Goal: Task Accomplishment & Management: Use online tool/utility

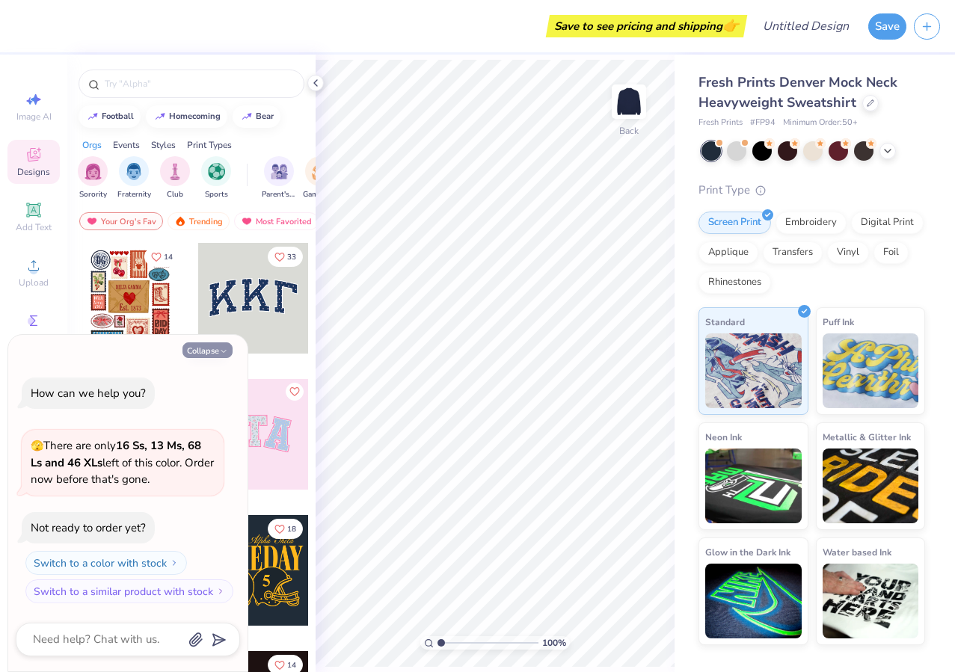
click at [225, 348] on icon "button" at bounding box center [223, 351] width 9 height 9
type textarea "x"
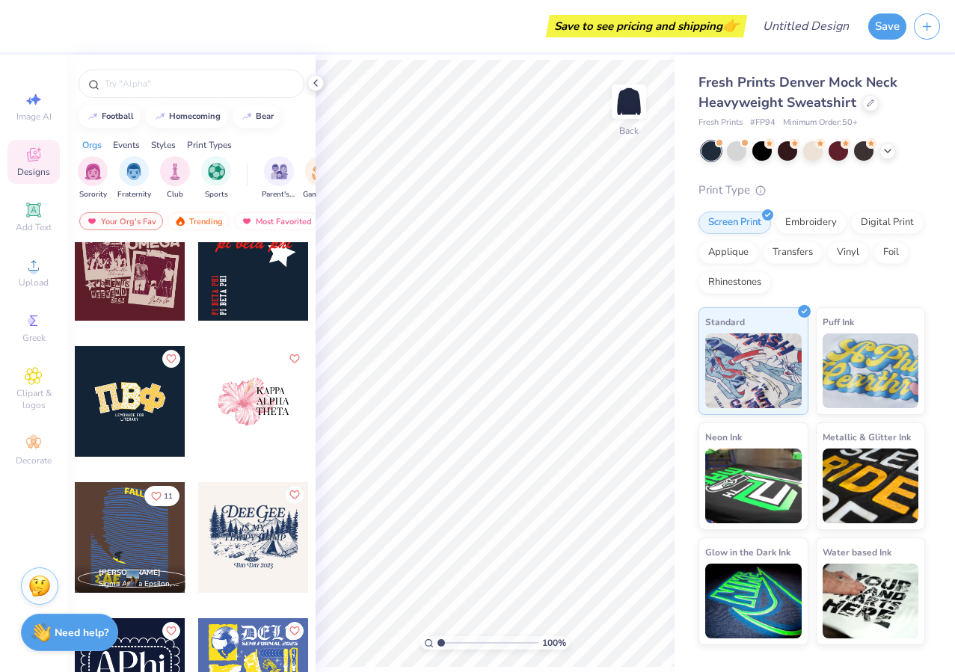
scroll to position [2891, 0]
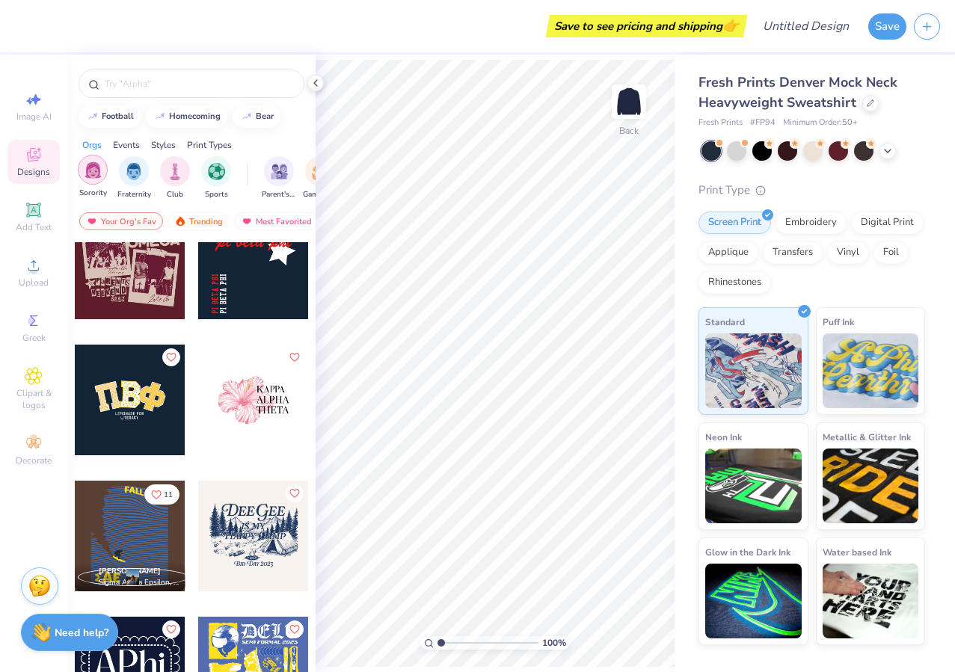
click at [95, 167] on img "filter for Sorority" at bounding box center [92, 169] width 17 height 17
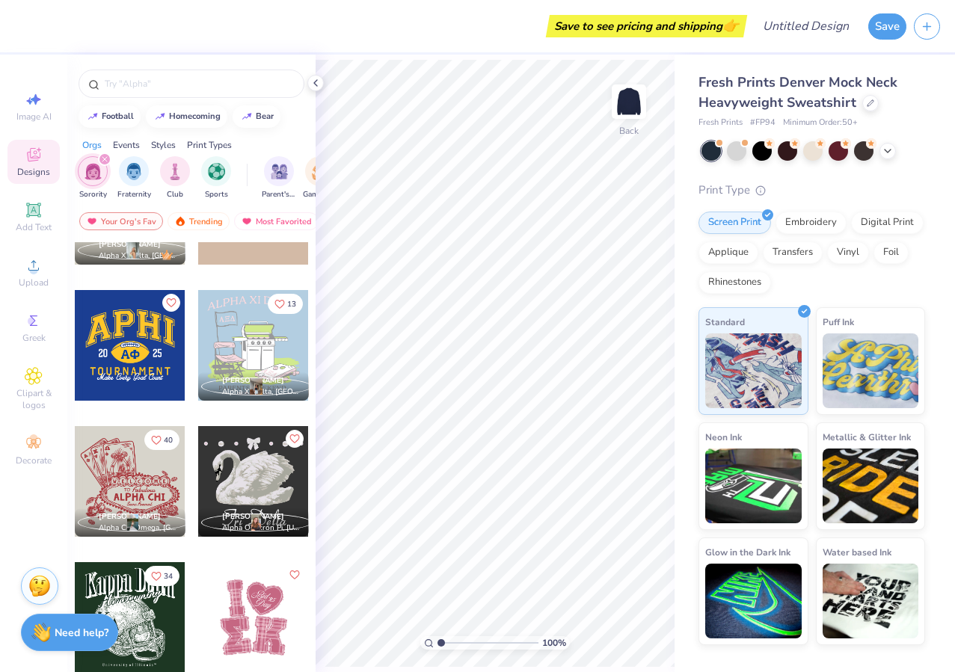
scroll to position [3486, 0]
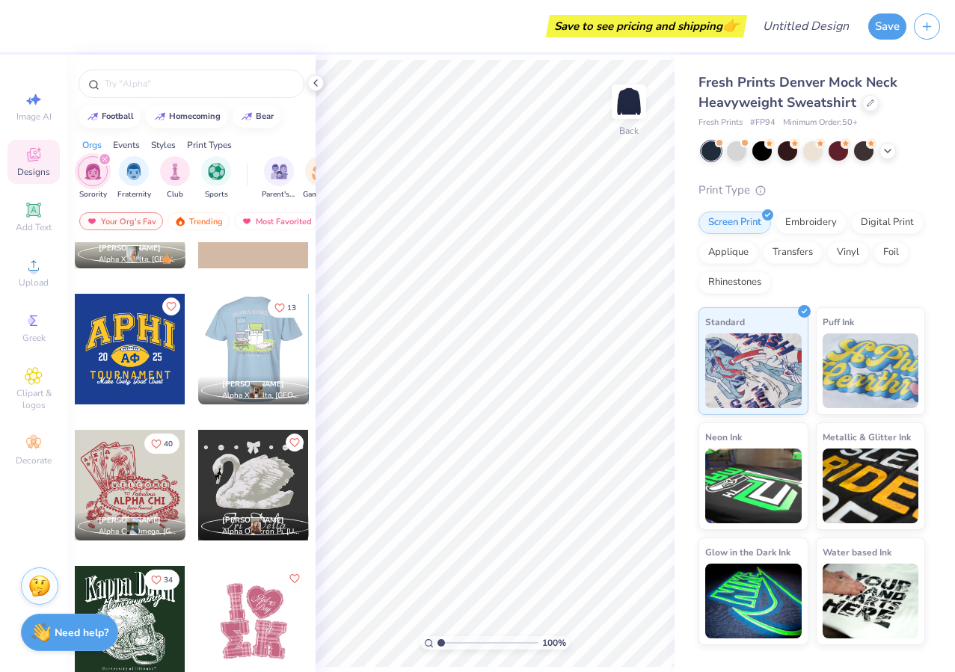
click at [270, 342] on div at bounding box center [253, 349] width 332 height 111
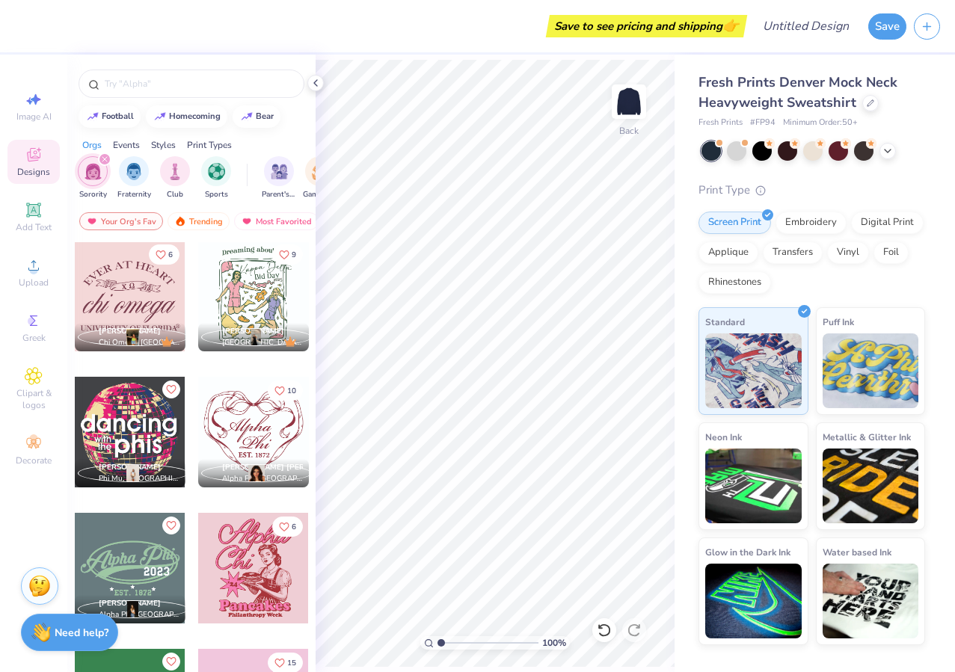
scroll to position [24635, 0]
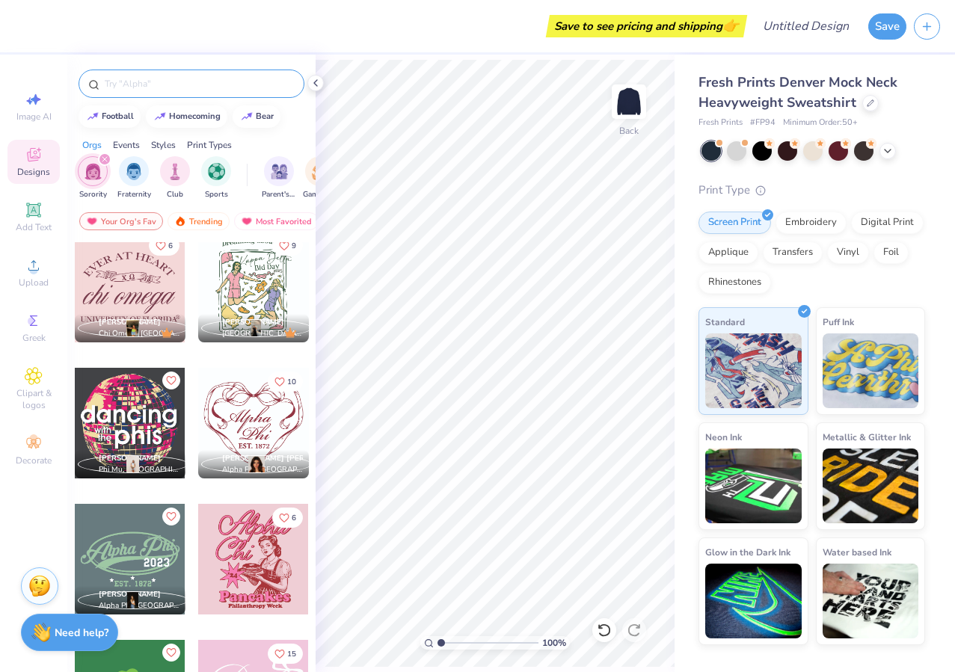
click at [193, 89] on input "text" at bounding box center [198, 83] width 191 height 15
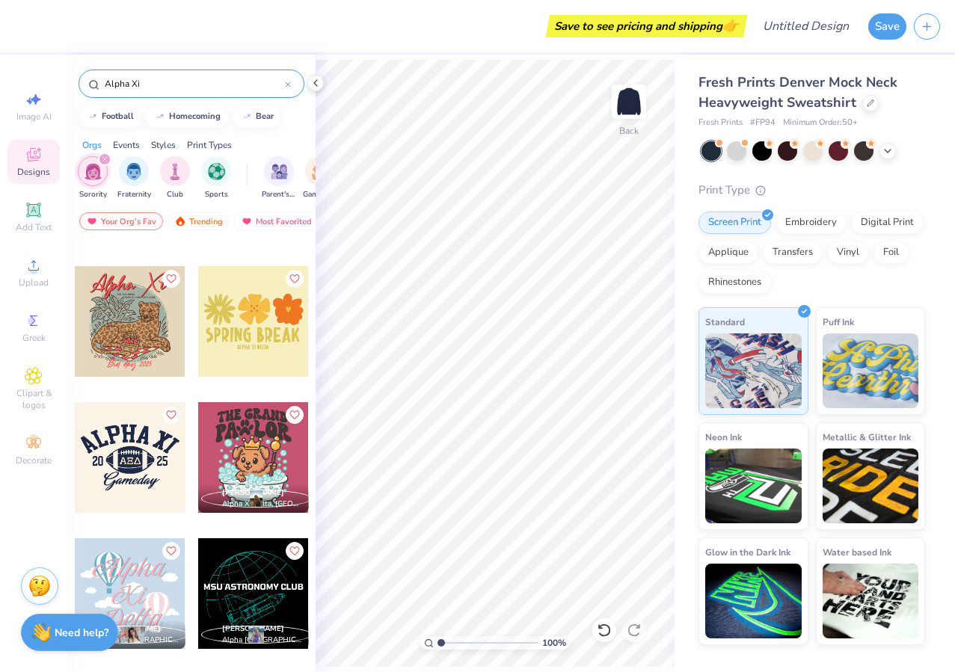
scroll to position [1996, 0]
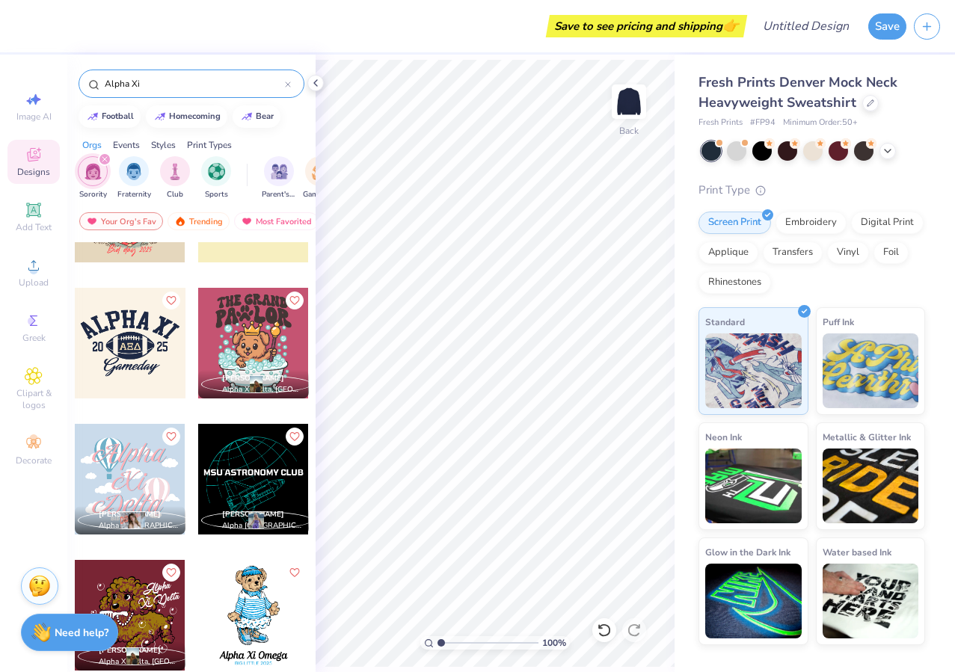
type input "Alpha Xi"
click at [153, 339] on div at bounding box center [130, 343] width 111 height 111
click at [742, 149] on div at bounding box center [736, 149] width 19 height 19
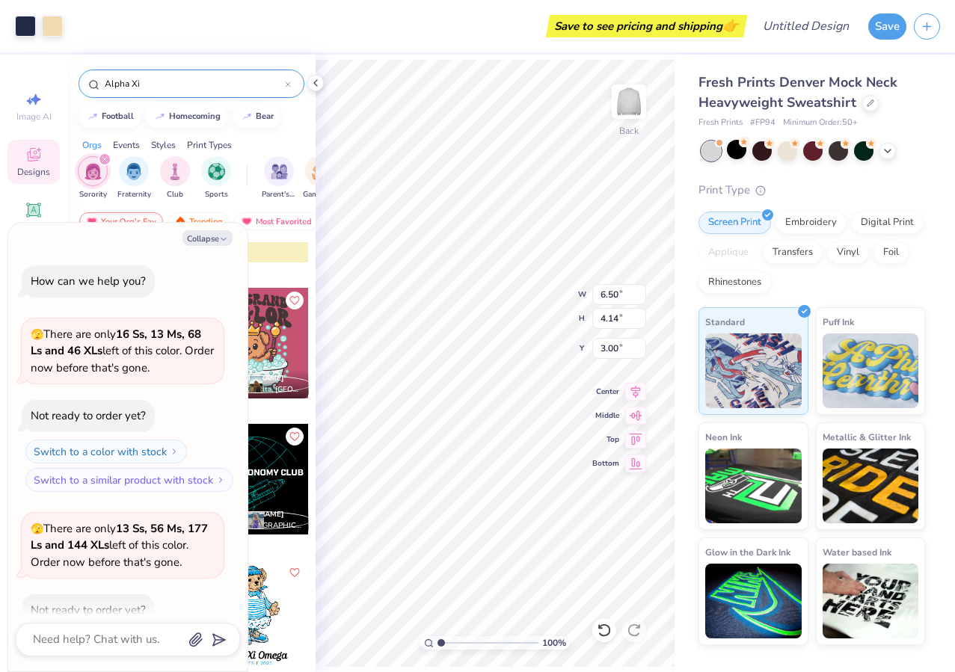
scroll to position [82, 0]
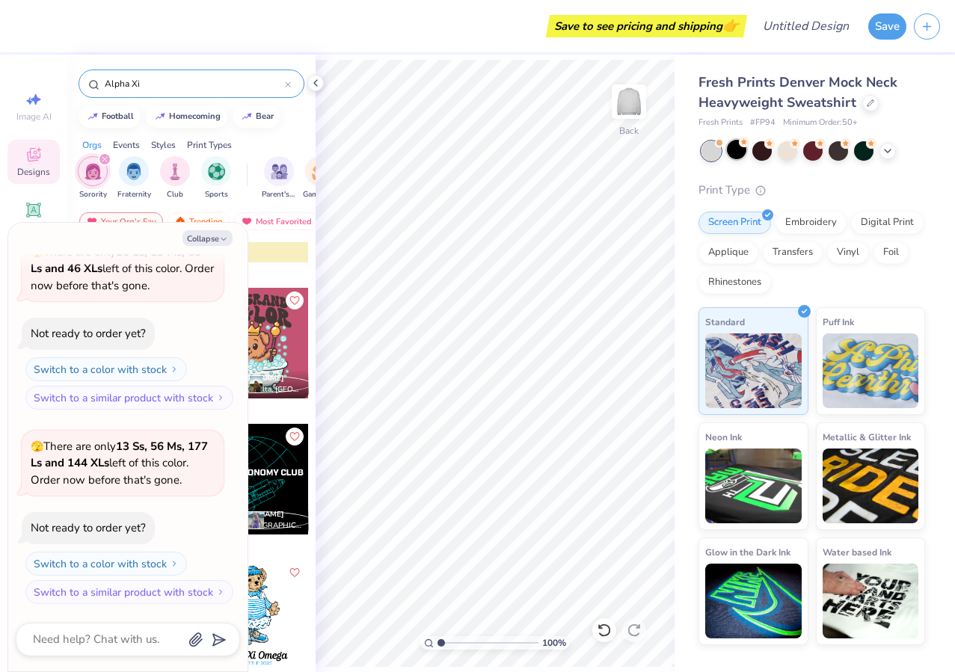
click at [734, 152] on div at bounding box center [736, 149] width 19 height 19
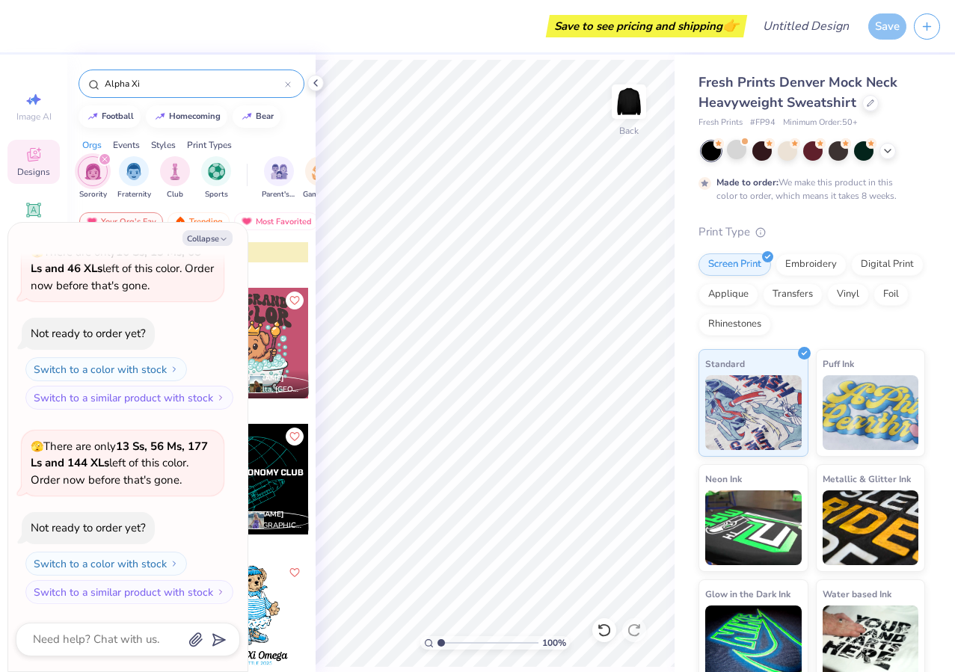
scroll to position [206, 0]
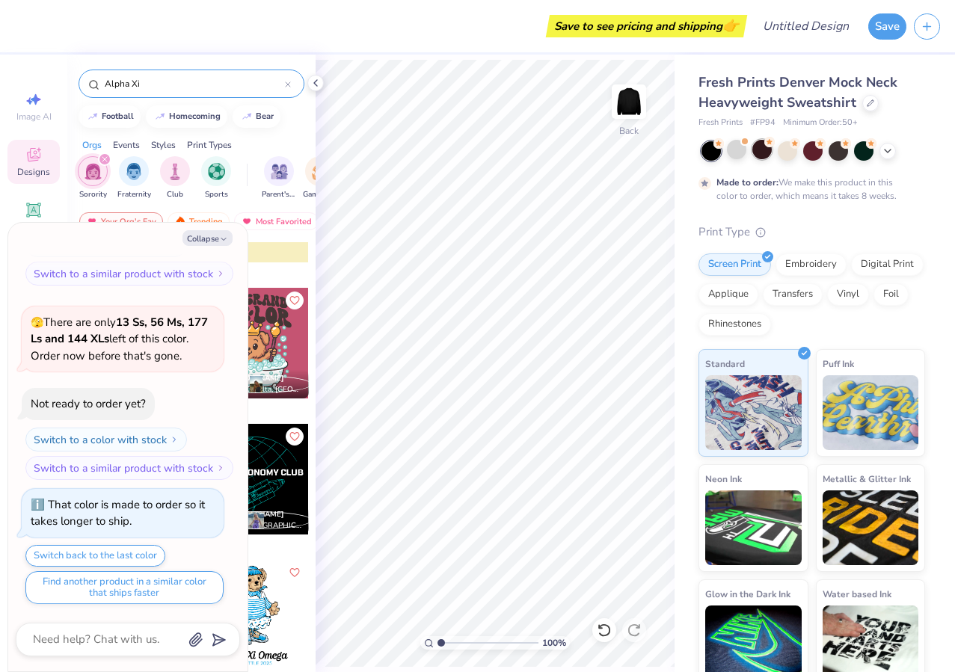
click at [762, 150] on div at bounding box center [761, 149] width 19 height 19
click at [794, 153] on div at bounding box center [786, 150] width 19 height 19
click at [890, 155] on div at bounding box center [887, 149] width 16 height 16
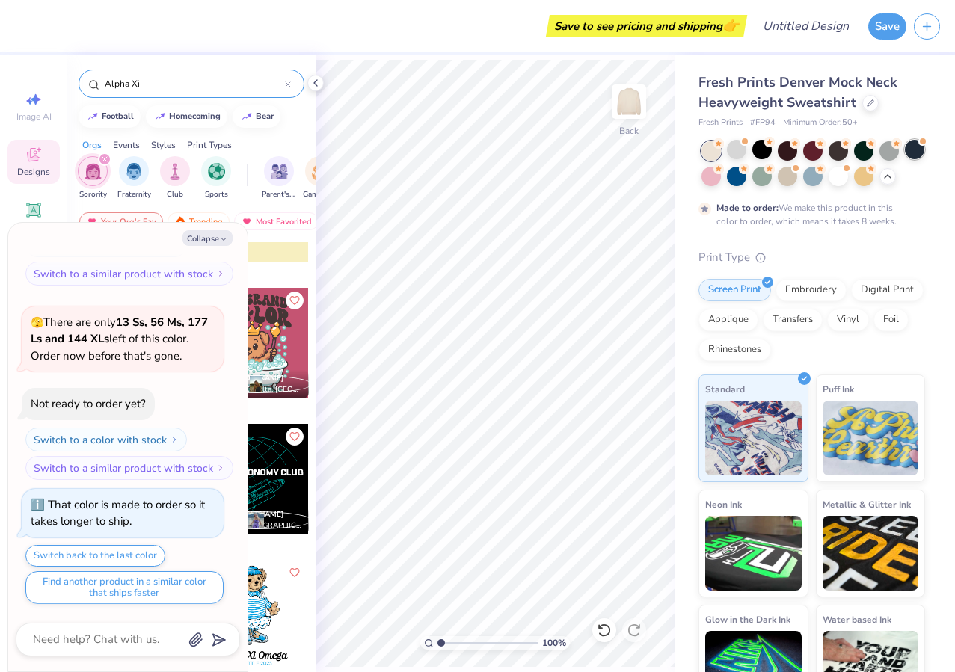
click at [917, 151] on div at bounding box center [913, 149] width 19 height 19
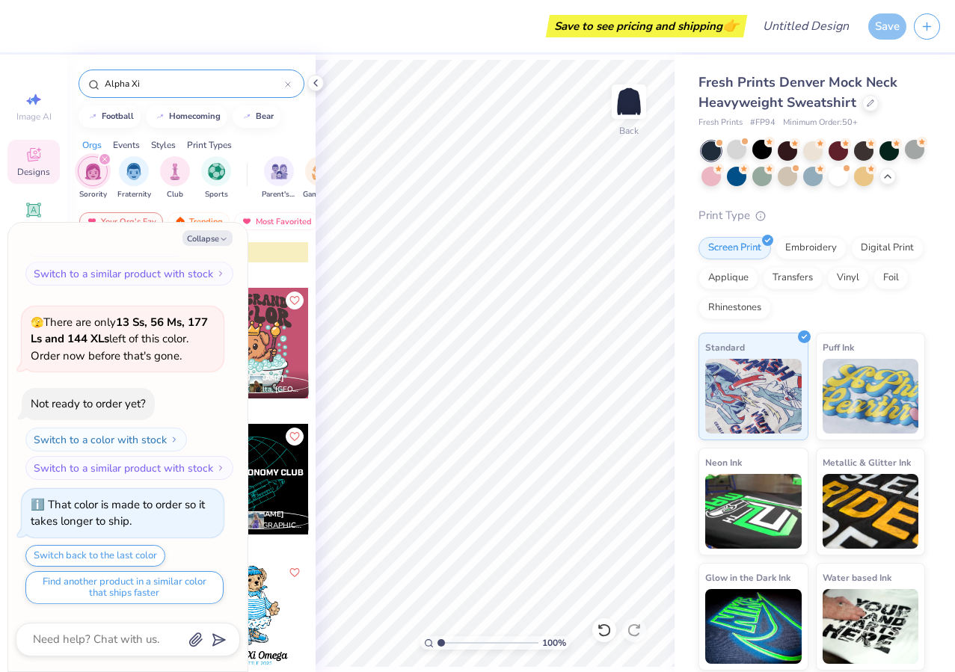
scroll to position [475, 0]
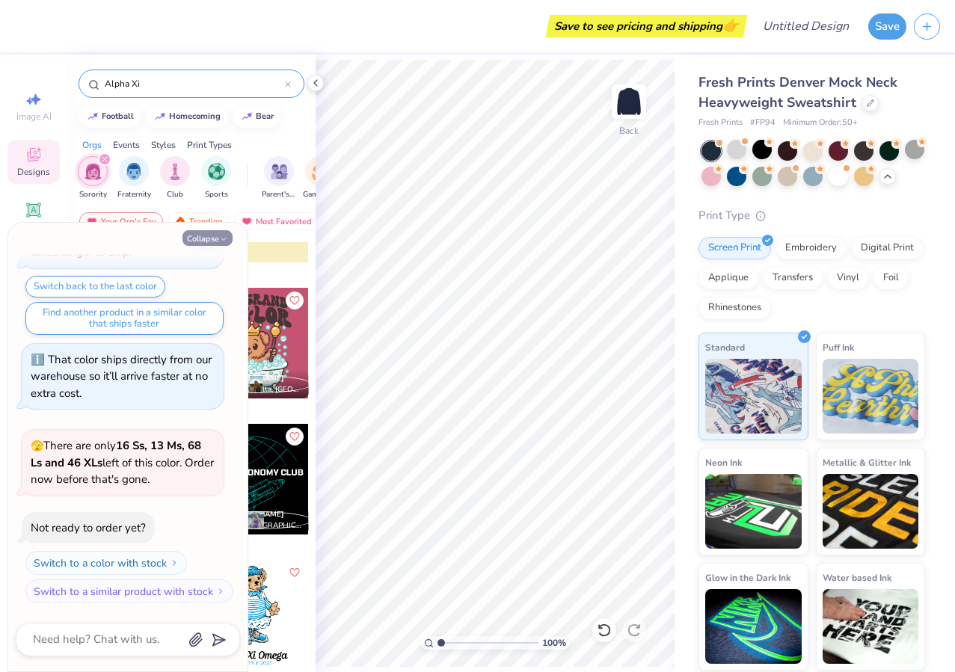
click at [223, 240] on polyline "button" at bounding box center [223, 239] width 4 height 2
type textarea "x"
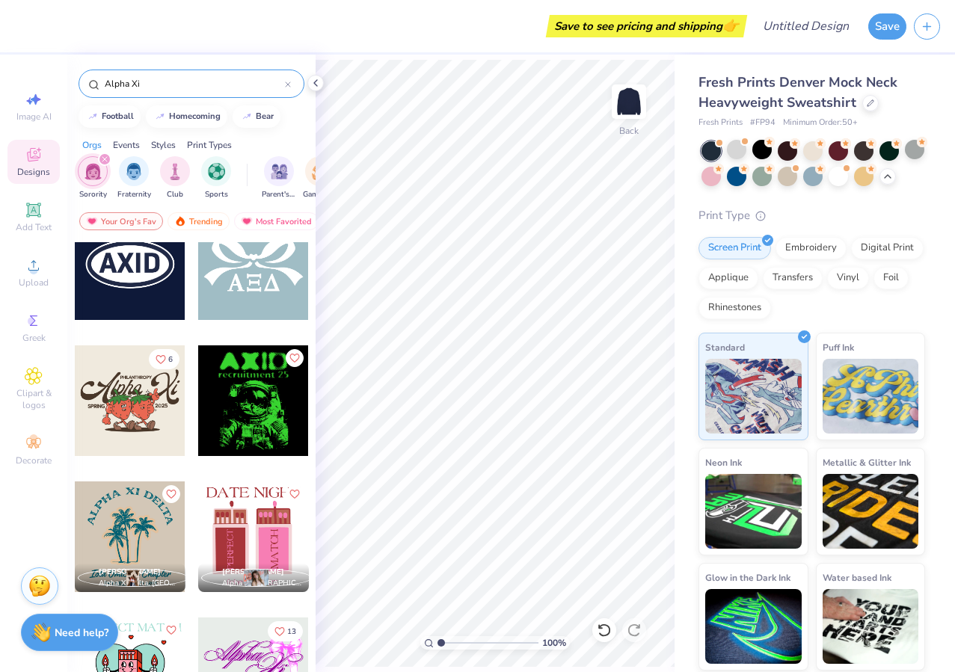
scroll to position [6044, 0]
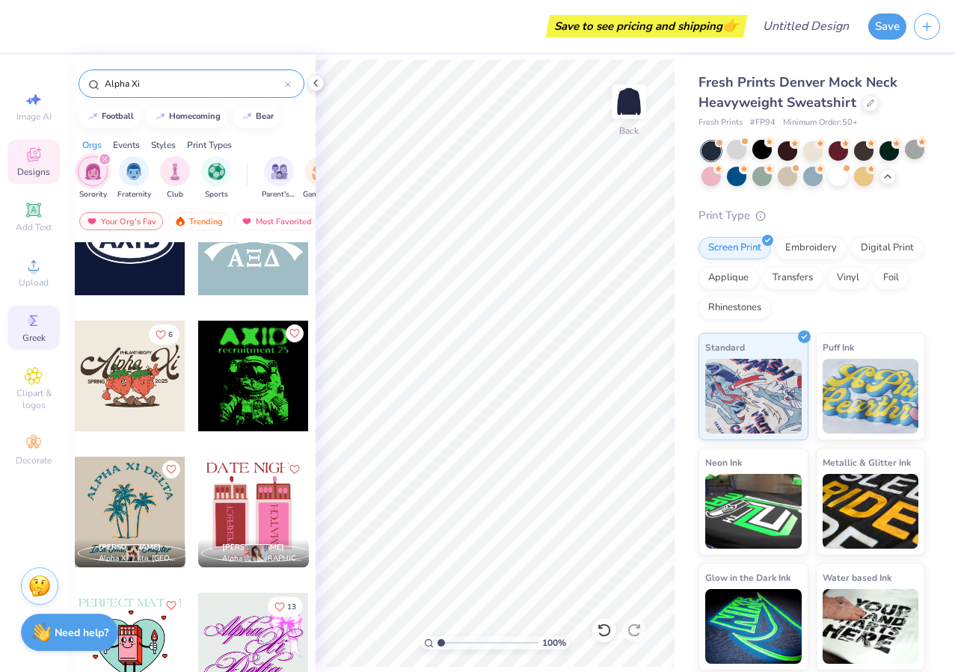
click at [34, 325] on icon at bounding box center [33, 320] width 7 height 10
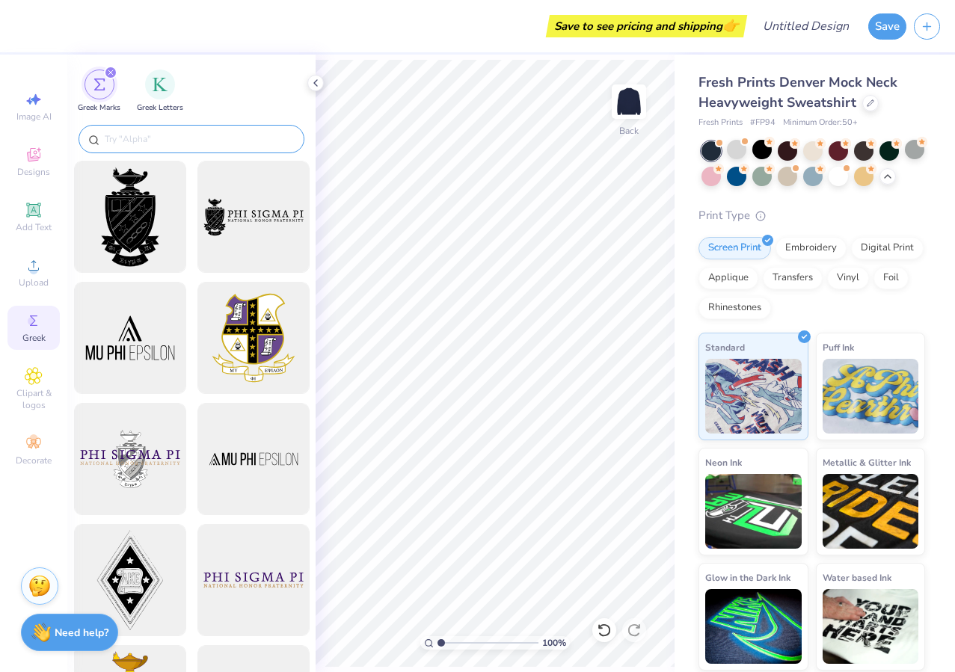
click at [158, 136] on input "text" at bounding box center [198, 139] width 191 height 15
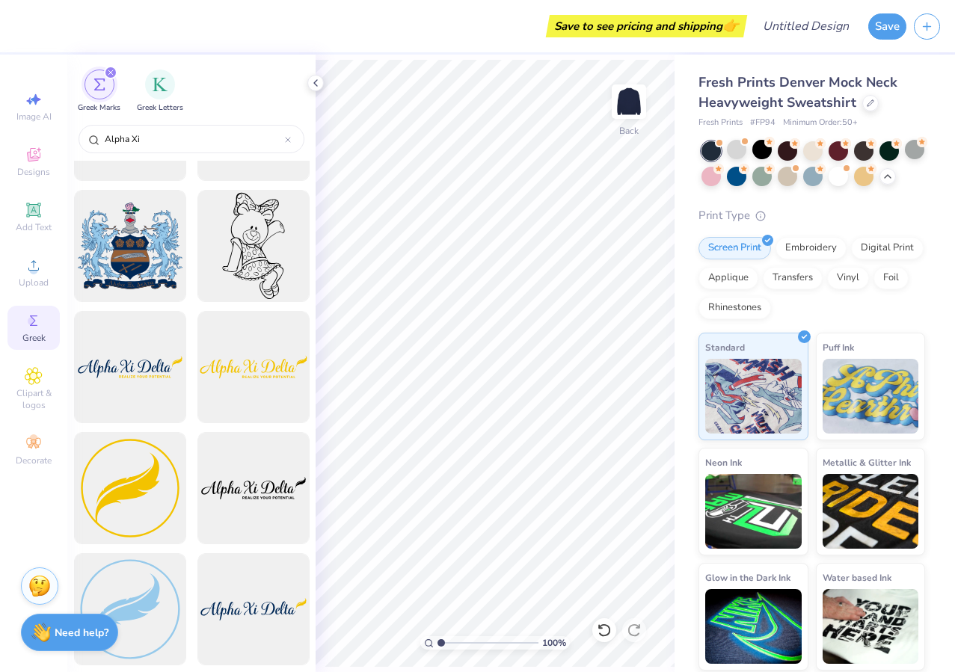
scroll to position [0, 0]
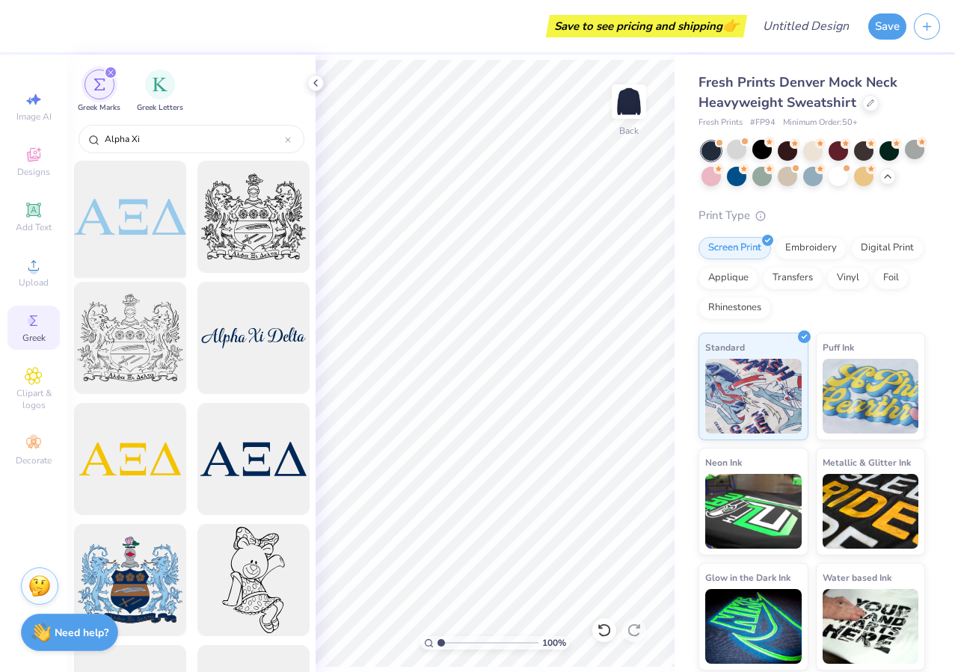
type input "Alpha Xi"
click at [172, 218] on div at bounding box center [129, 216] width 123 height 123
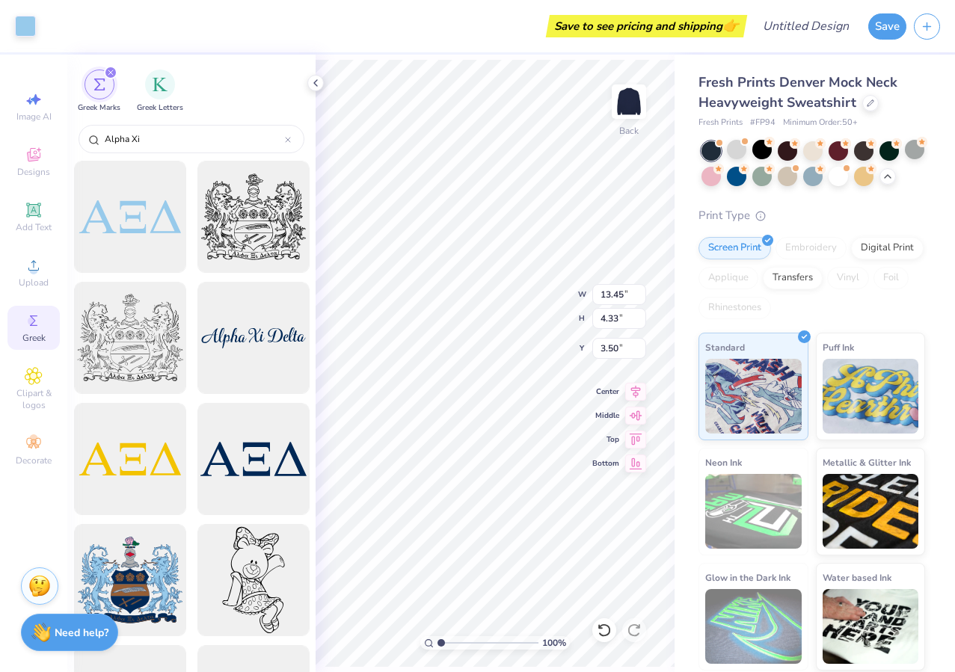
type input "13.45"
type input "4.33"
type input "3.49"
click at [889, 253] on div "Digital Print" at bounding box center [887, 246] width 73 height 22
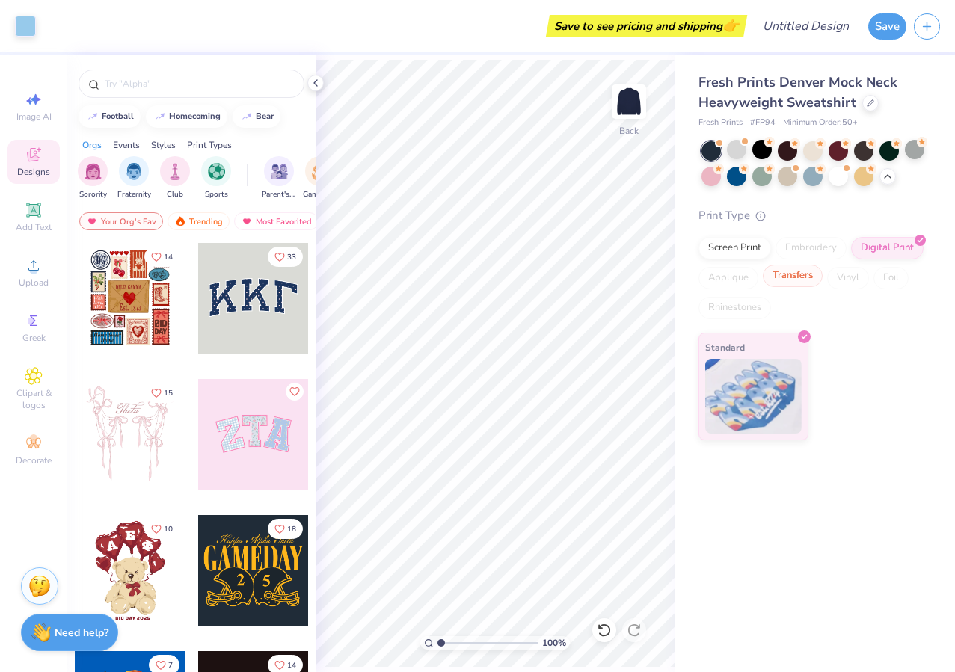
click at [801, 281] on div "Transfers" at bounding box center [792, 276] width 60 height 22
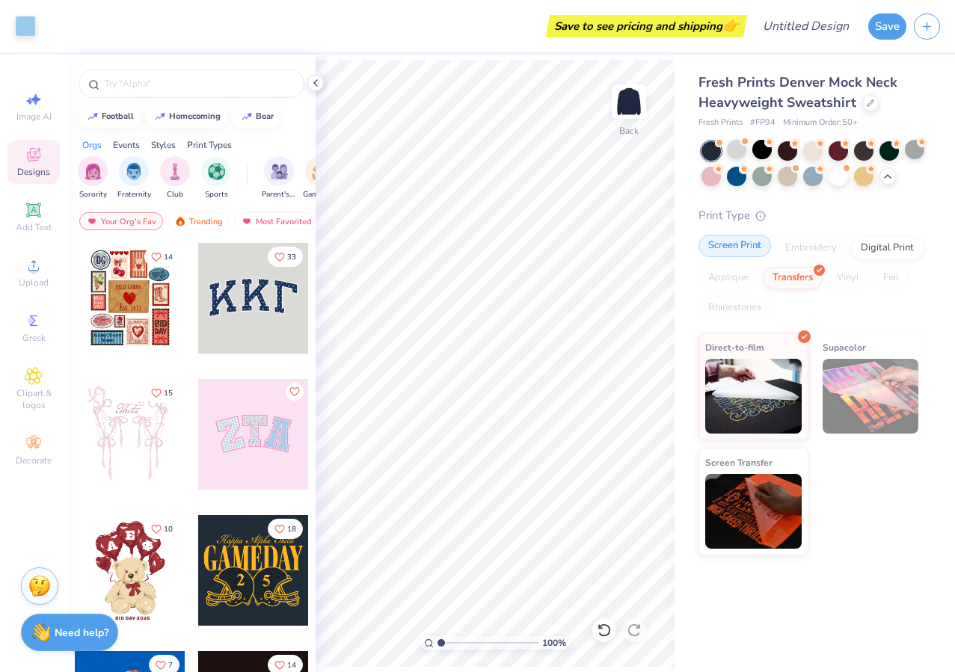
click at [749, 246] on div "Screen Print" at bounding box center [734, 246] width 73 height 22
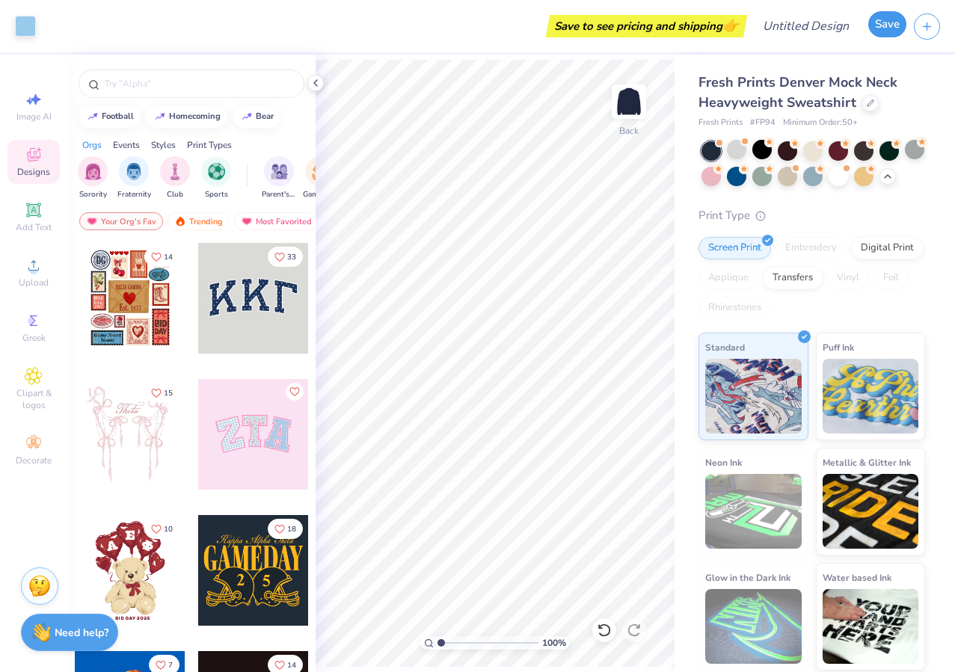
click at [892, 33] on button "Save" at bounding box center [887, 24] width 38 height 26
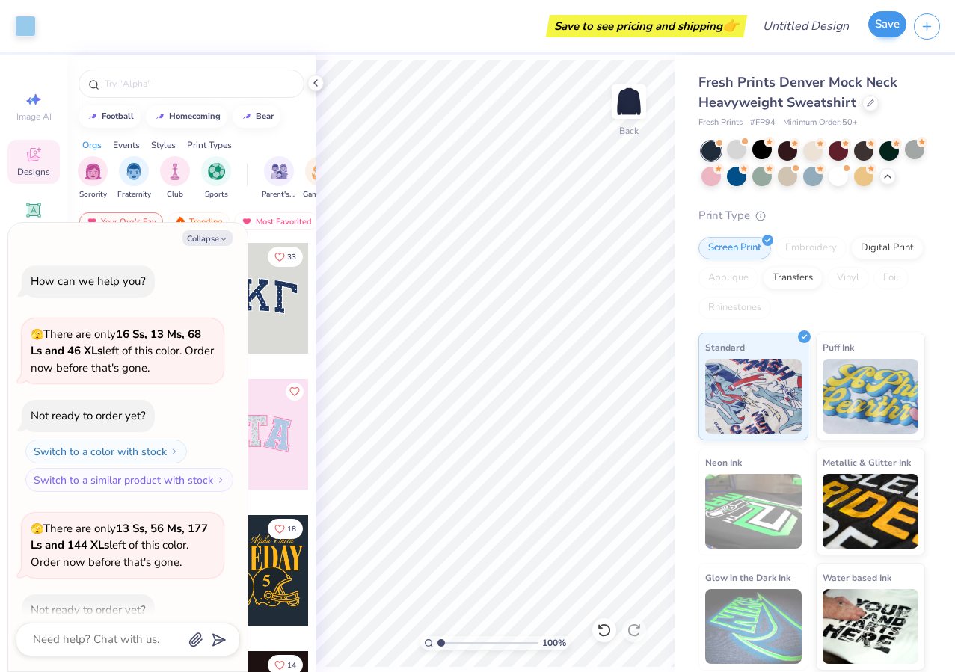
scroll to position [516, 0]
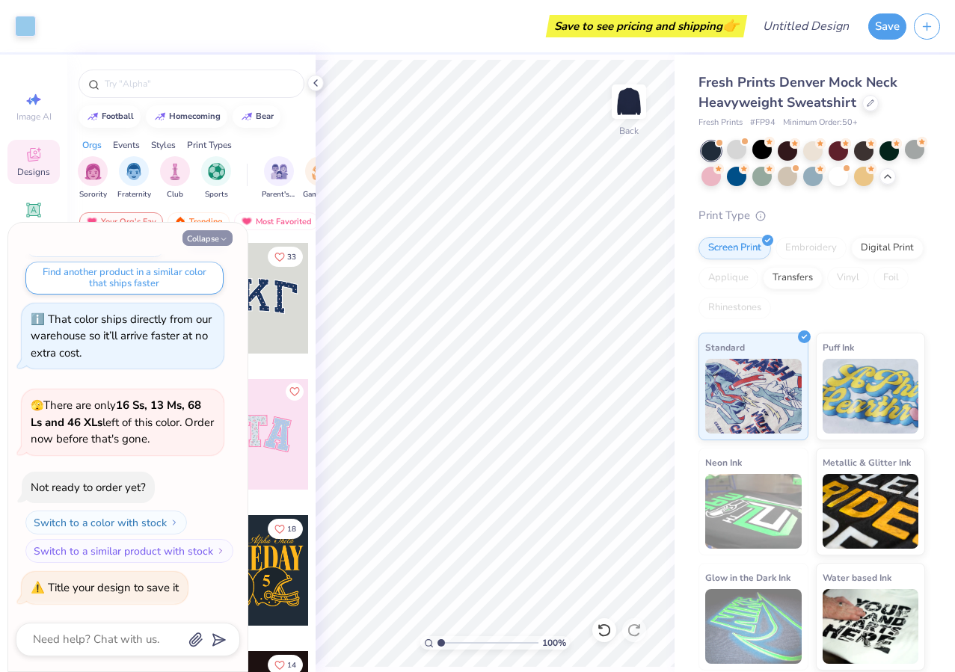
click at [205, 233] on button "Collapse" at bounding box center [207, 238] width 50 height 16
type textarea "x"
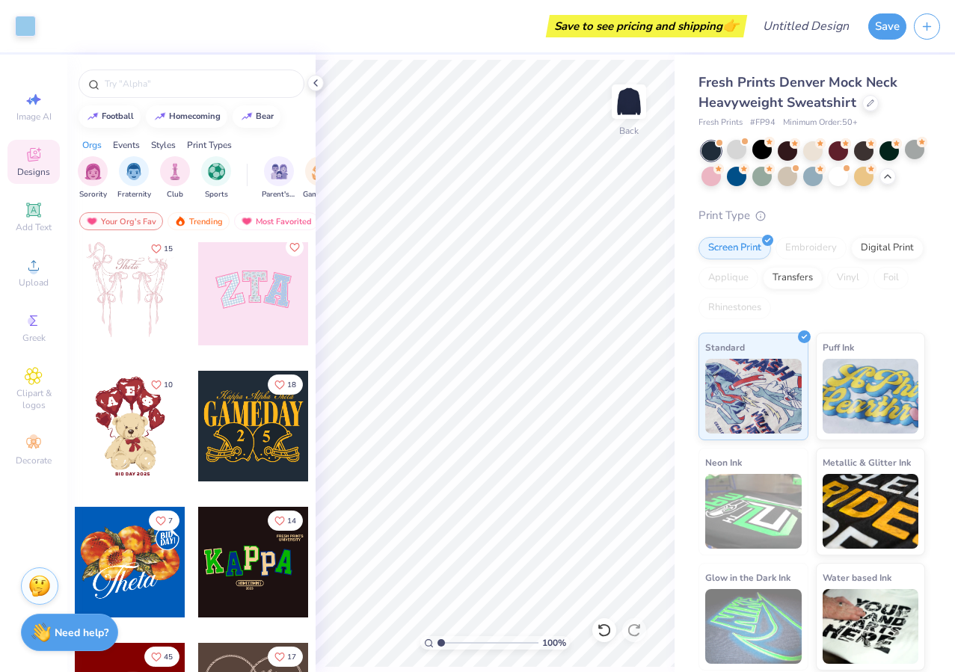
scroll to position [145, 0]
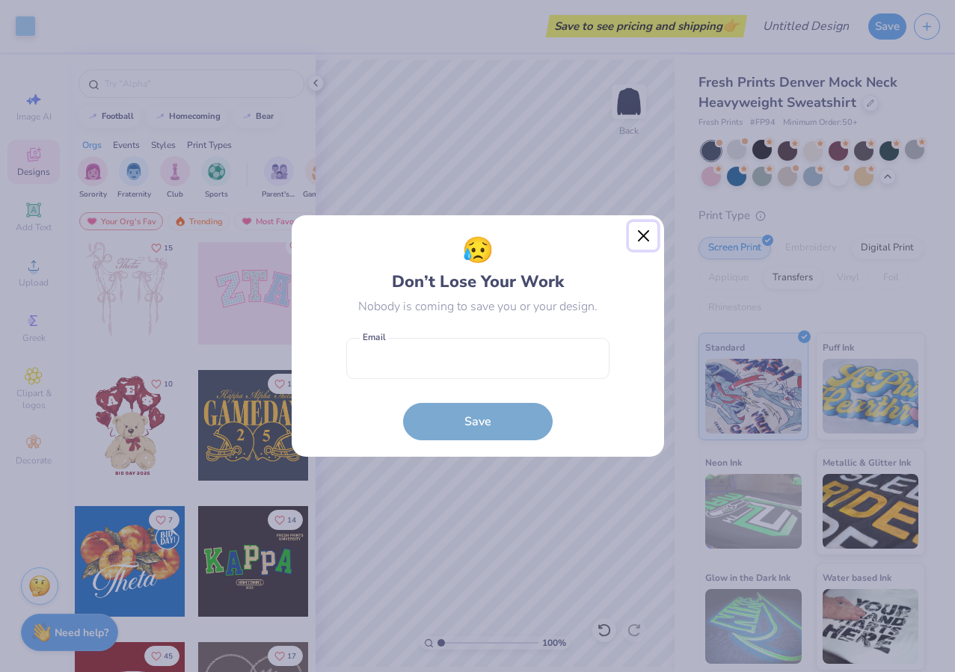
click at [643, 237] on button "Close" at bounding box center [643, 236] width 28 height 28
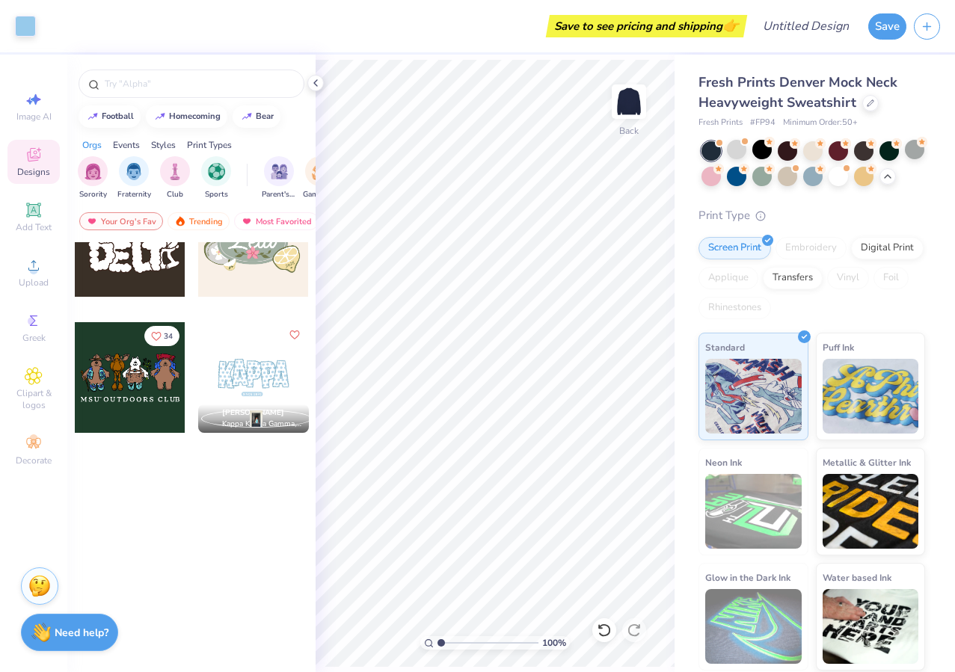
scroll to position [0, 0]
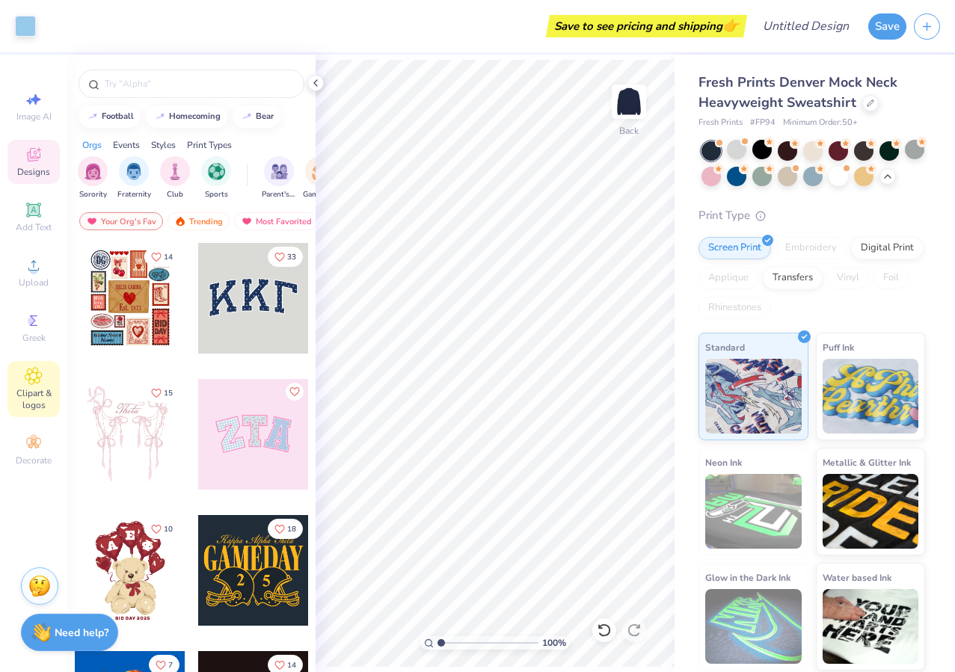
click at [51, 372] on div "Clipart & logos" at bounding box center [33, 389] width 52 height 56
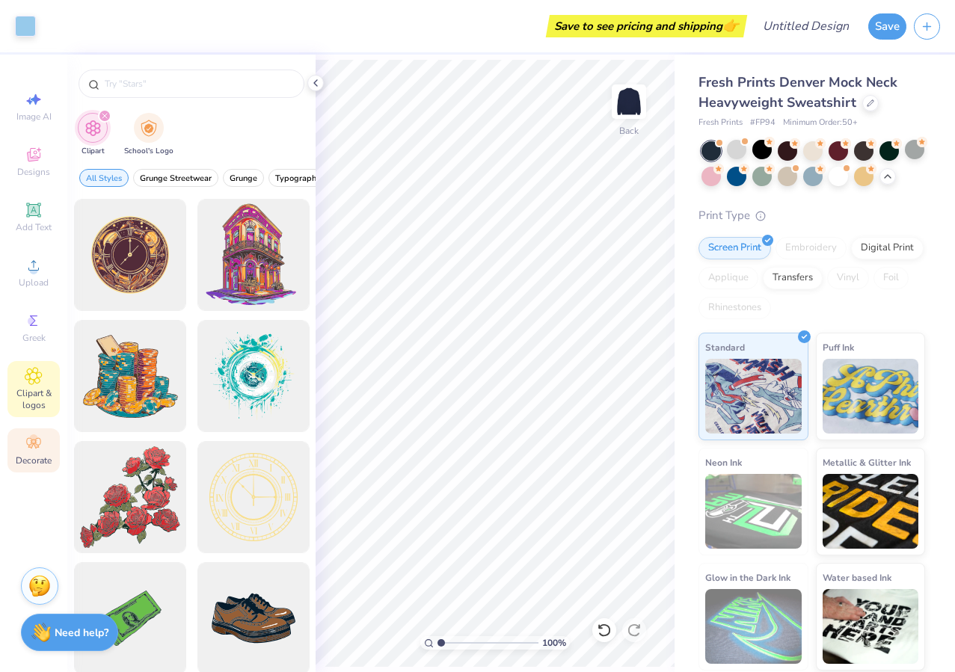
click at [32, 454] on span "Decorate" at bounding box center [34, 460] width 36 height 12
